Goal: Task Accomplishment & Management: Manage account settings

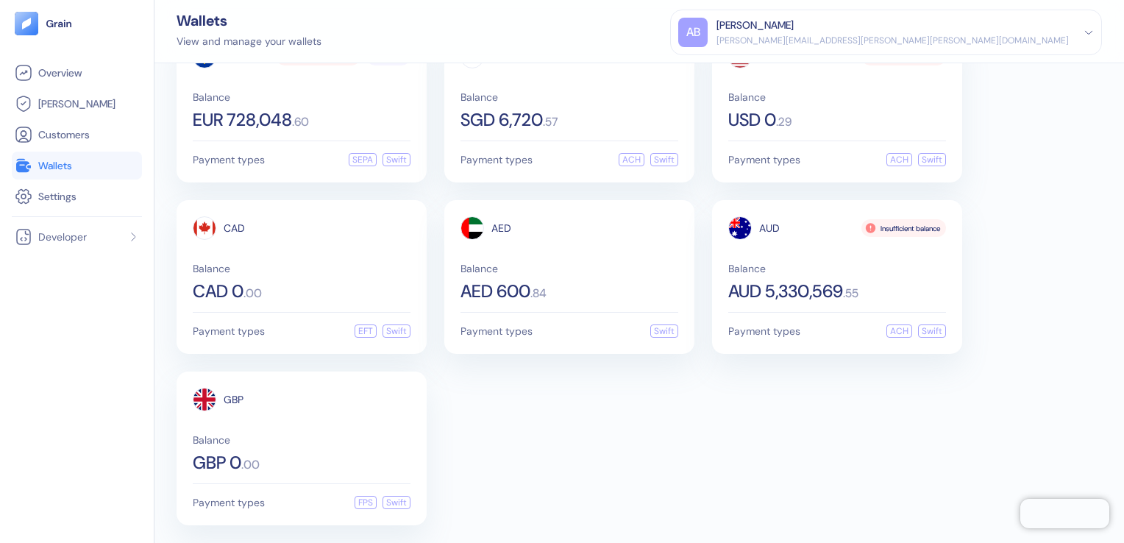
scroll to position [57, 0]
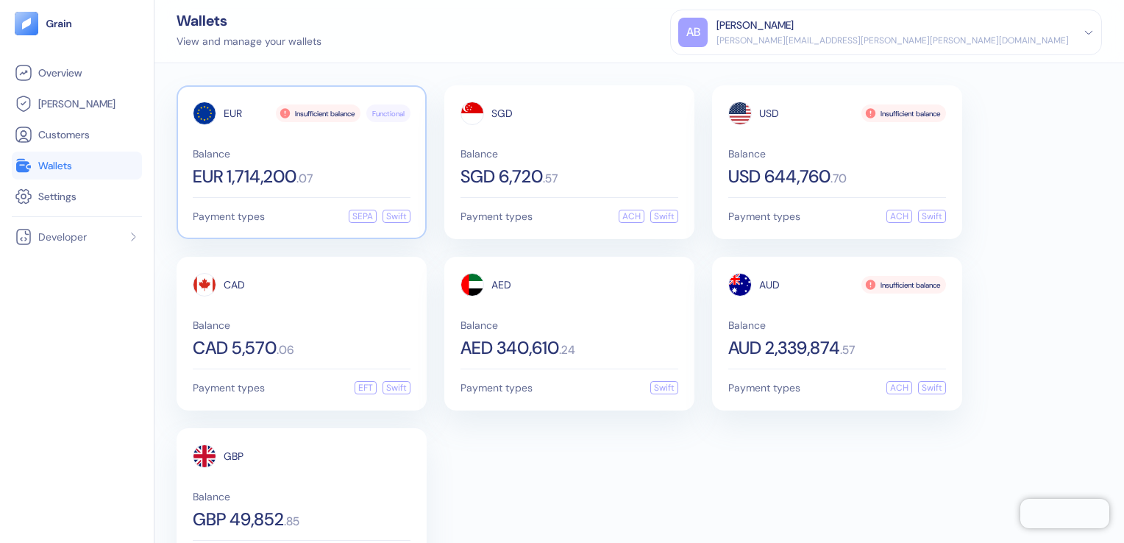
click at [385, 164] on div "Balance EUR 1,714,200 . 07" at bounding box center [302, 167] width 218 height 37
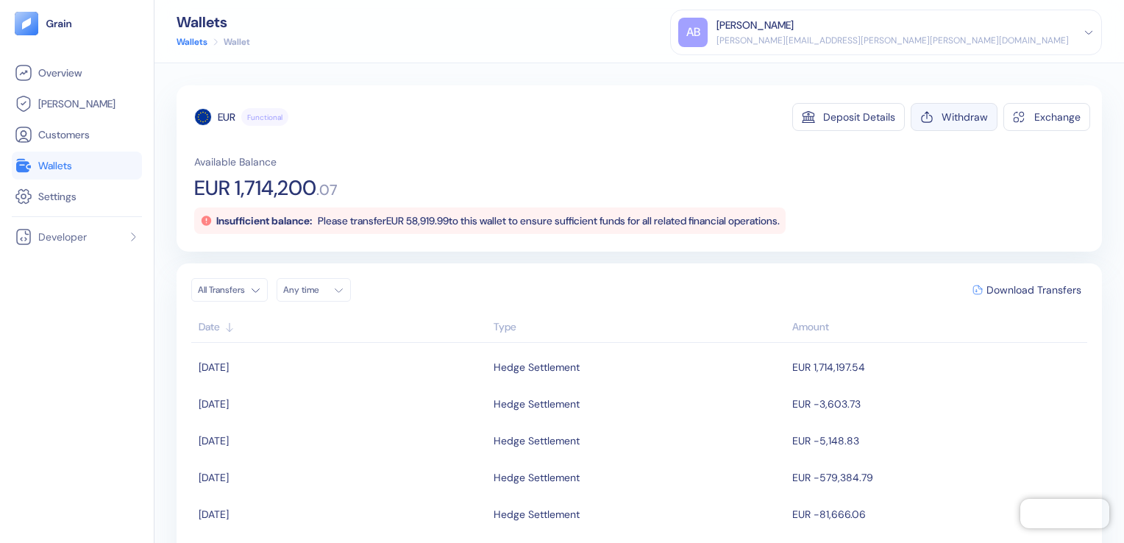
click at [957, 116] on div "Withdraw" at bounding box center [964, 117] width 46 height 10
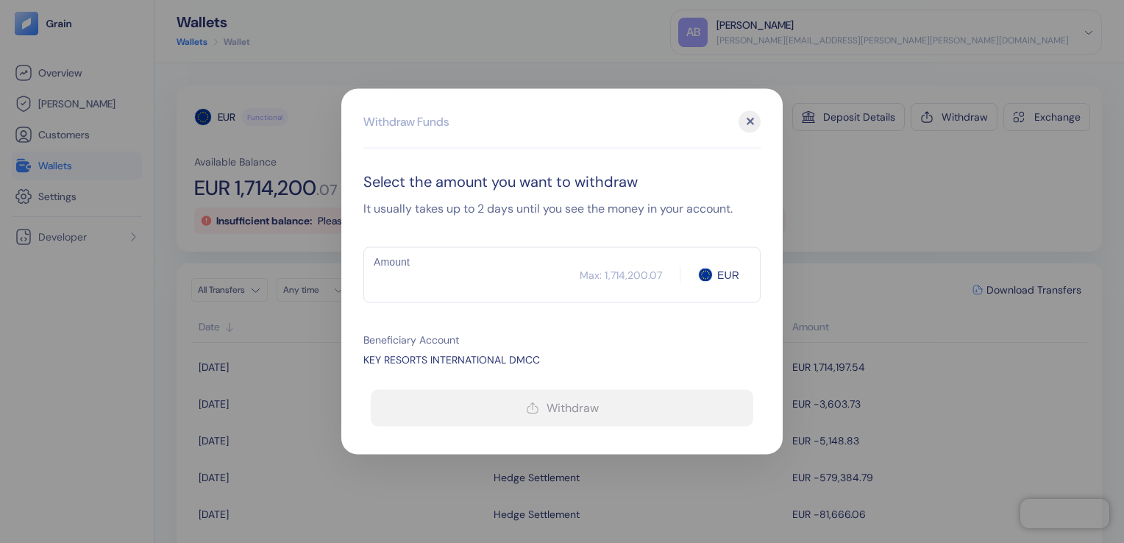
click at [477, 268] on input "Amount" at bounding box center [471, 275] width 216 height 37
type input "1700000"
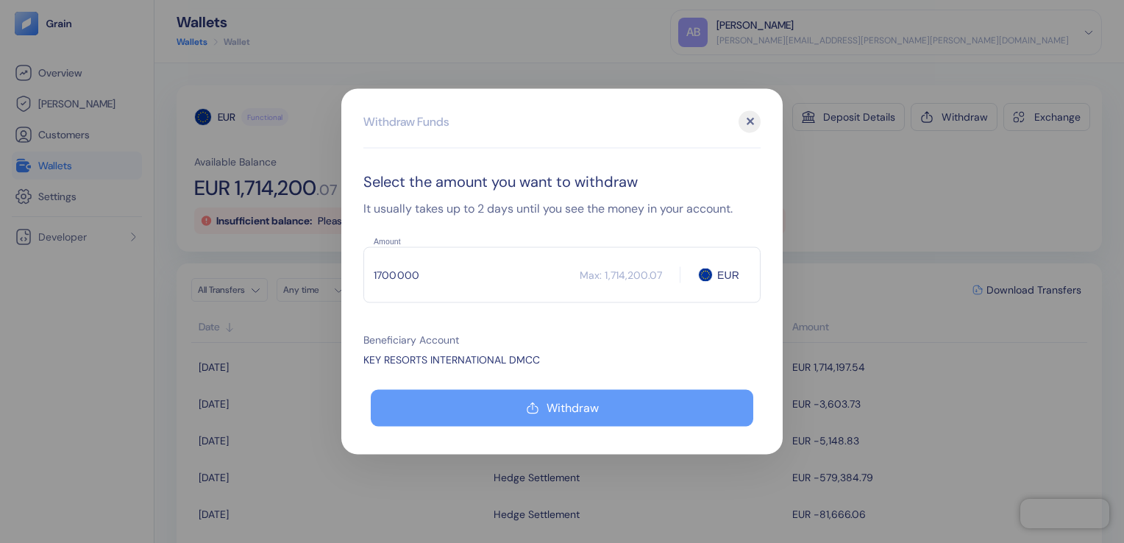
click at [516, 415] on button "Withdraw" at bounding box center [562, 408] width 382 height 37
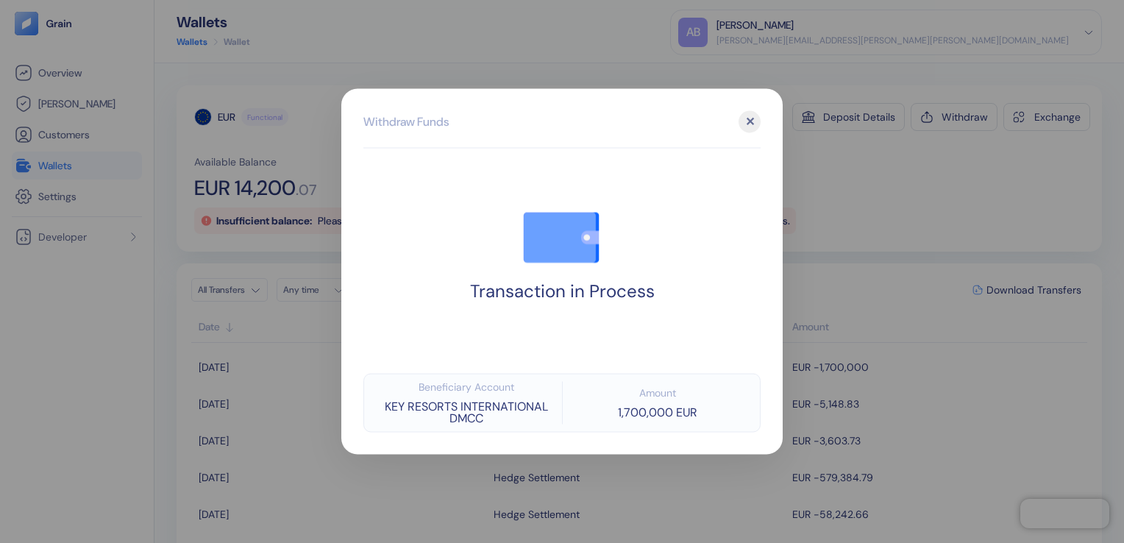
click at [744, 129] on div "✕" at bounding box center [749, 122] width 22 height 22
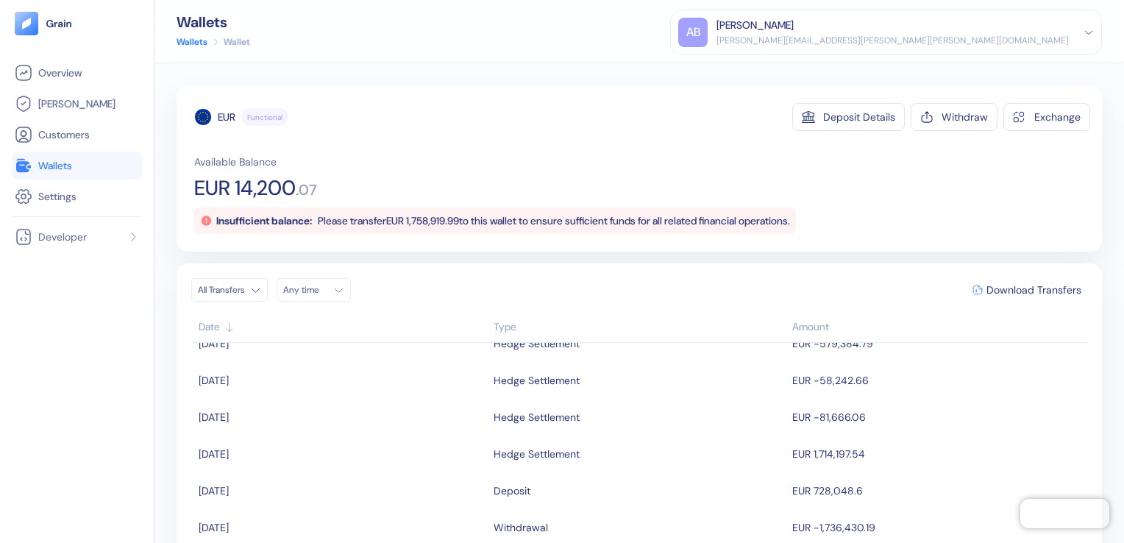
scroll to position [147, 0]
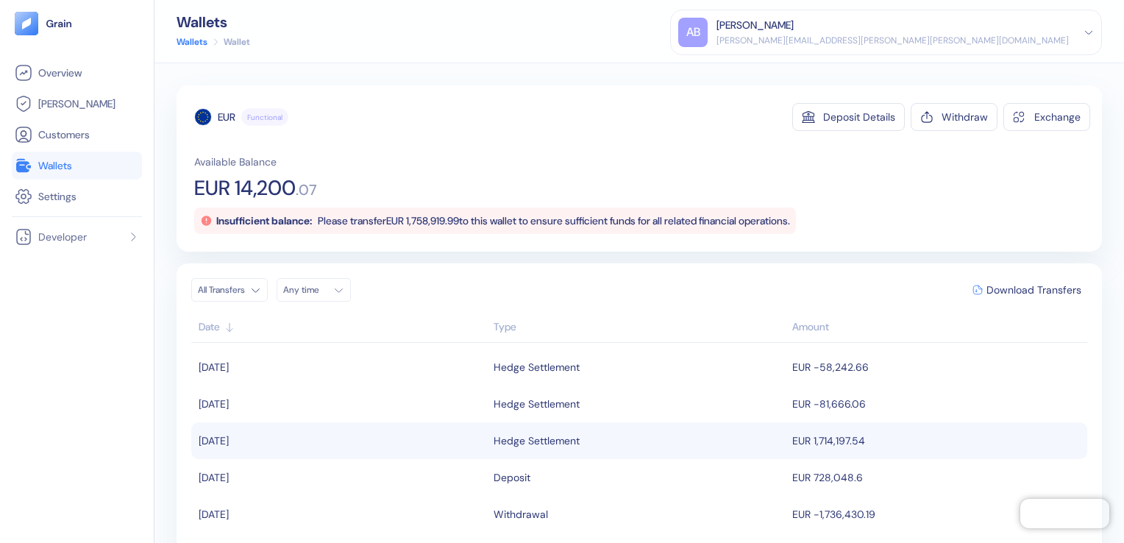
click at [581, 441] on div "Hedge Settlement" at bounding box center [638, 440] width 291 height 25
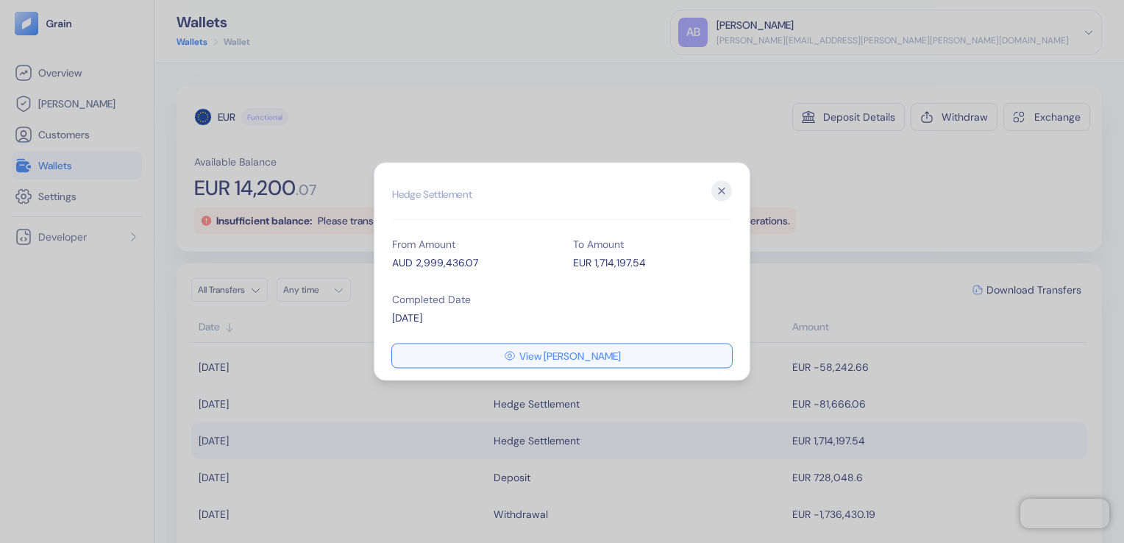
click at [577, 354] on span "View [PERSON_NAME]" at bounding box center [569, 356] width 101 height 10
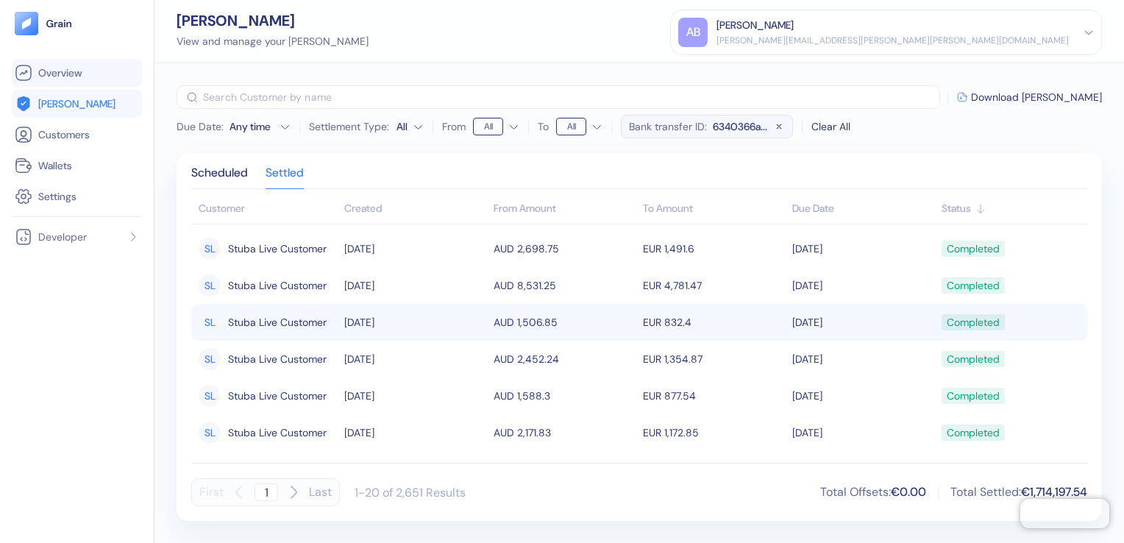
click at [42, 79] on span "Overview" at bounding box center [59, 72] width 43 height 15
